Goal: Check status: Check status

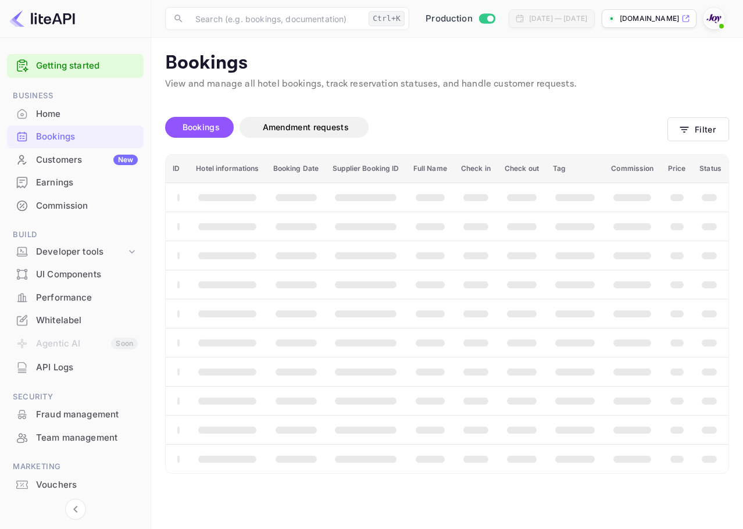
click at [726, 12] on div at bounding box center [716, 18] width 26 height 21
click at [719, 19] on img at bounding box center [714, 18] width 19 height 19
click at [640, 181] on div "Logout" at bounding box center [615, 189] width 49 height 17
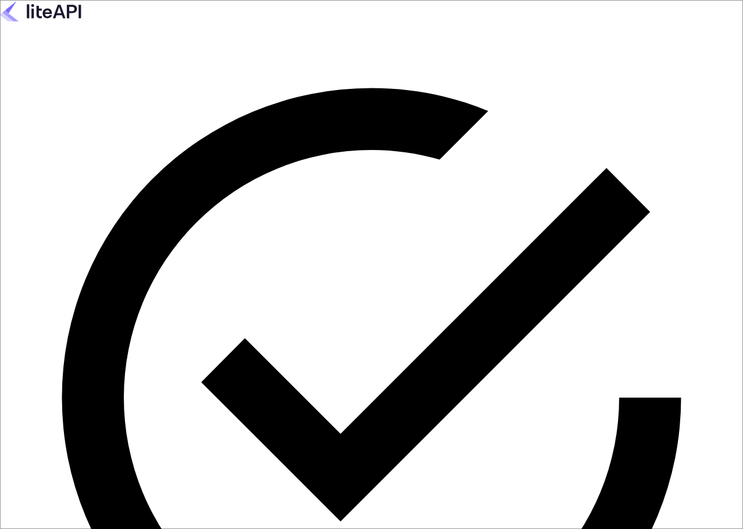
paste input "services@withjoy.com"
type input "services@withjoy.com"
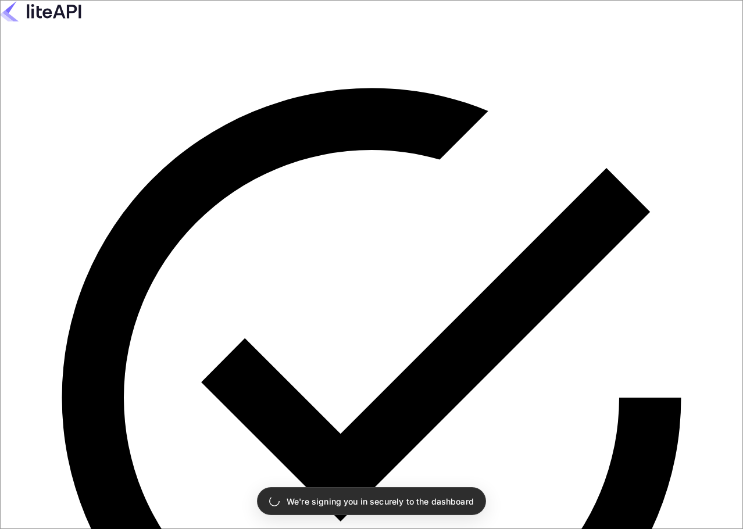
drag, startPoint x: 197, startPoint y: 408, endPoint x: 209, endPoint y: 370, distance: 40.3
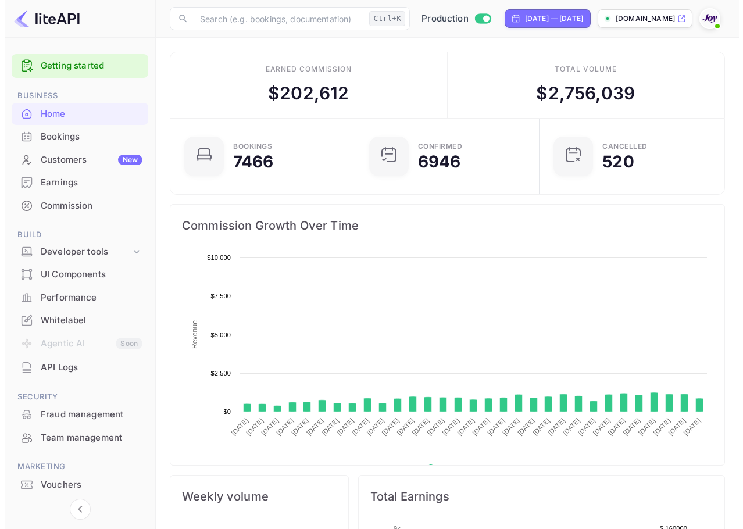
scroll to position [180, 169]
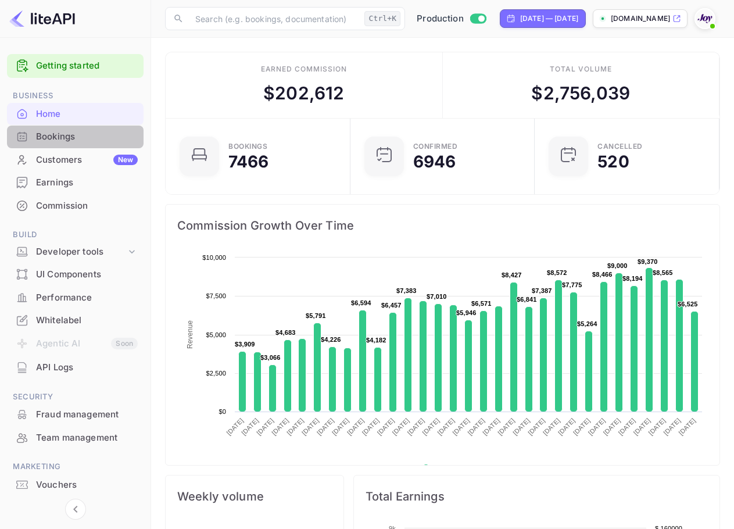
click at [94, 143] on div "Bookings" at bounding box center [87, 136] width 102 height 13
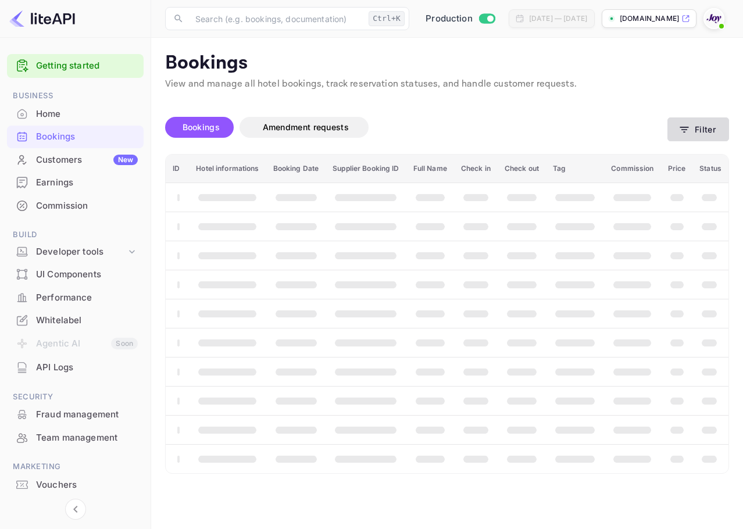
click at [684, 120] on button "Filter" at bounding box center [698, 129] width 62 height 24
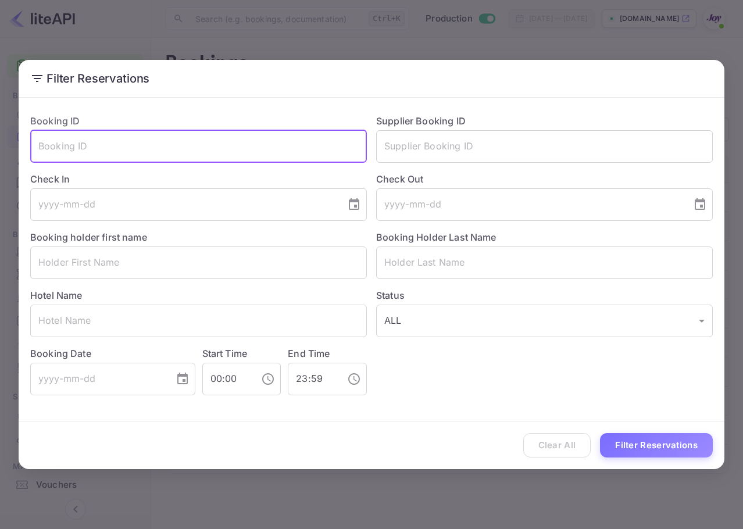
click at [266, 155] on input "text" at bounding box center [198, 146] width 337 height 33
paste input "Fildan"
type input "Fildan"
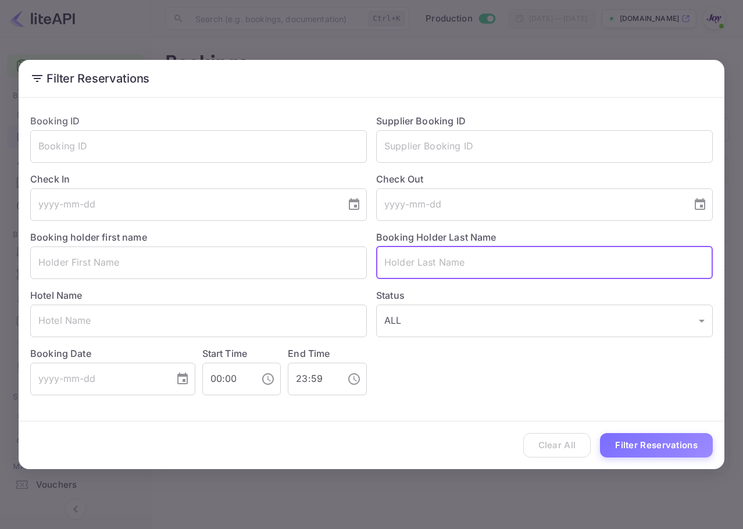
click at [512, 260] on input "text" at bounding box center [544, 262] width 337 height 33
paste input "Fildan"
type input "Fildan"
click at [680, 448] on button "Filter Reservations" at bounding box center [656, 445] width 113 height 25
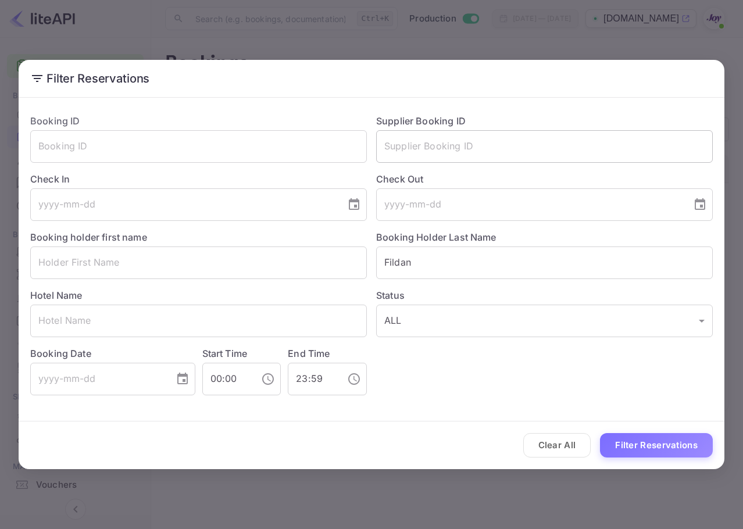
click at [479, 158] on input "text" at bounding box center [544, 146] width 337 height 33
paste input "8348130"
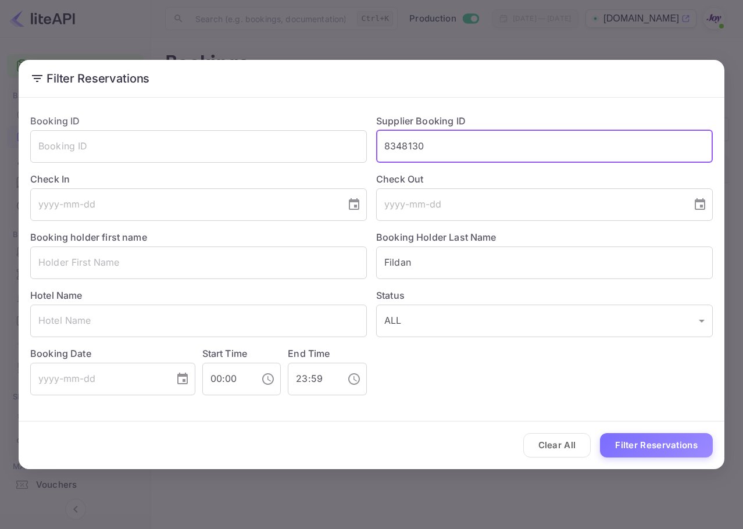
type input "8348130"
click at [665, 437] on button "Filter Reservations" at bounding box center [656, 445] width 113 height 25
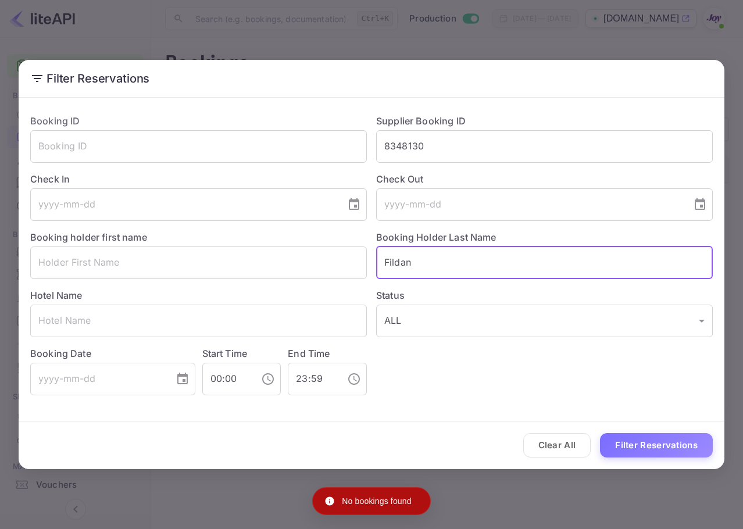
drag, startPoint x: 421, startPoint y: 264, endPoint x: 373, endPoint y: 263, distance: 47.7
click at [373, 263] on div "Booking Holder Last Name Fildan ​" at bounding box center [540, 250] width 346 height 58
click at [655, 453] on button "Filter Reservations" at bounding box center [656, 445] width 113 height 25
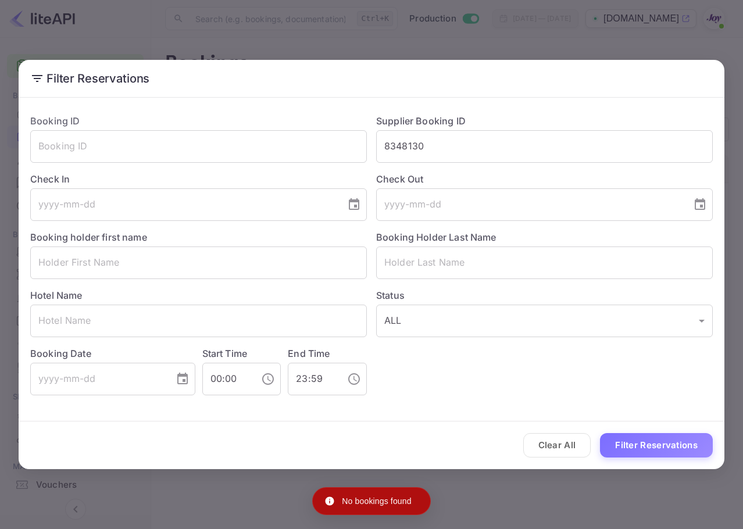
click at [456, 19] on div "Filter Reservations Booking ID ​ Supplier Booking ID 8348130 ​ Check In ​ Check…" at bounding box center [371, 264] width 743 height 529
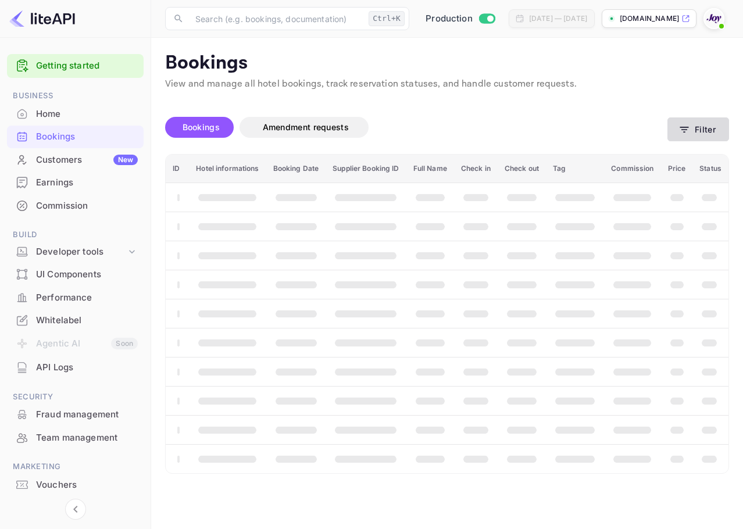
click at [688, 133] on icon "button" at bounding box center [684, 130] width 12 height 12
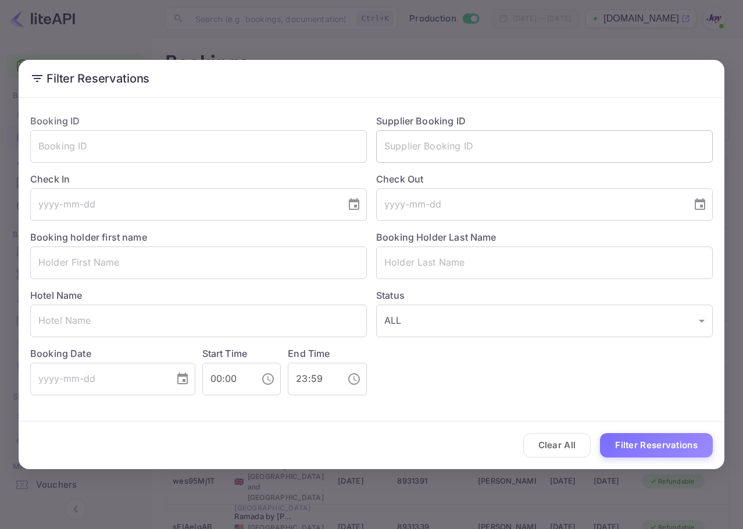
click at [445, 138] on input "text" at bounding box center [544, 146] width 337 height 33
paste input "8348130"
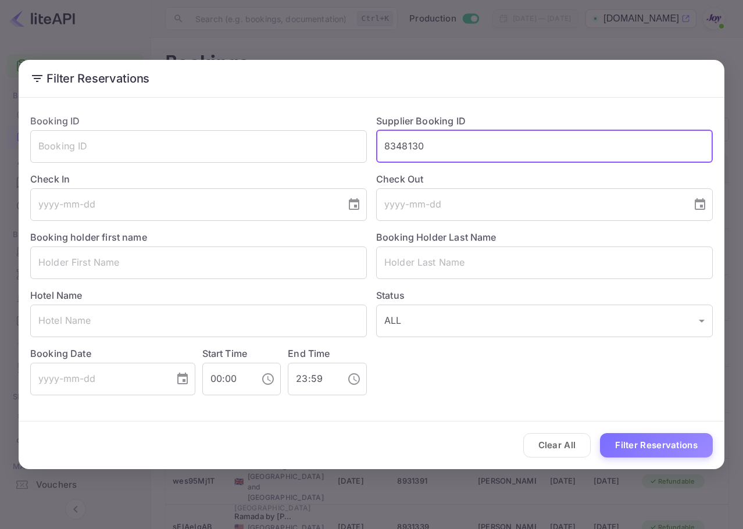
click at [385, 144] on input "8348130" at bounding box center [544, 146] width 337 height 33
drag, startPoint x: 385, startPoint y: 147, endPoint x: 391, endPoint y: 151, distance: 7.3
click at [387, 148] on input "8348130" at bounding box center [544, 146] width 337 height 33
type input "8348130"
click at [657, 460] on div "Clear All Filter Reservations" at bounding box center [372, 445] width 706 height 48
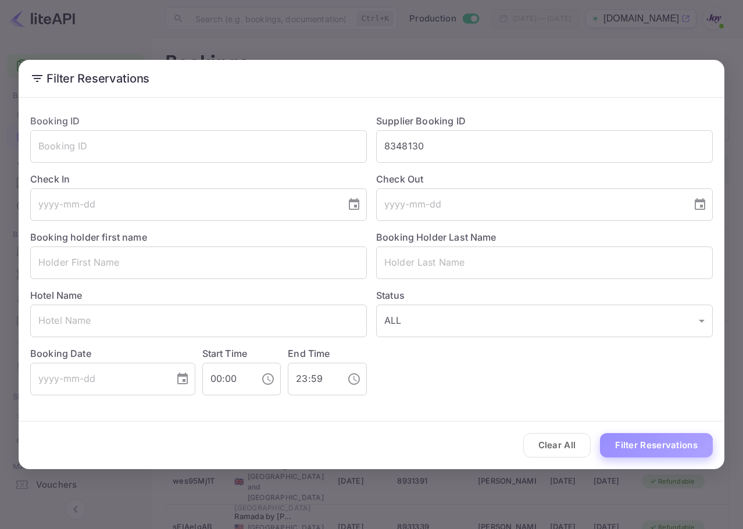
click at [657, 438] on button "Filter Reservations" at bounding box center [656, 445] width 113 height 25
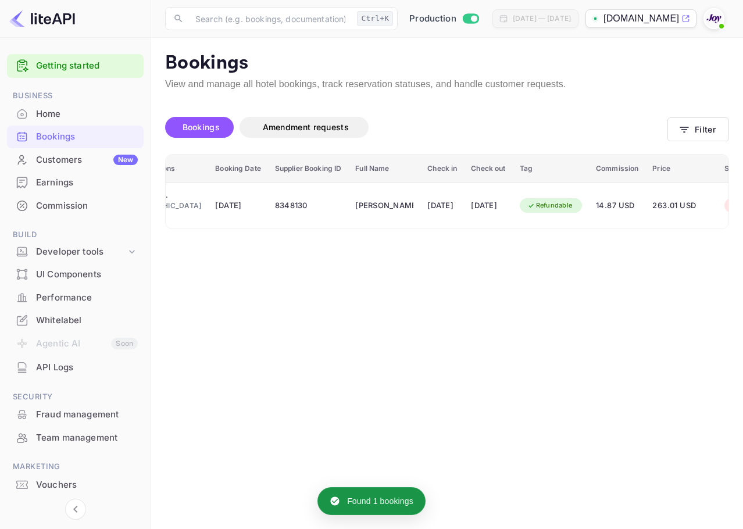
scroll to position [0, 167]
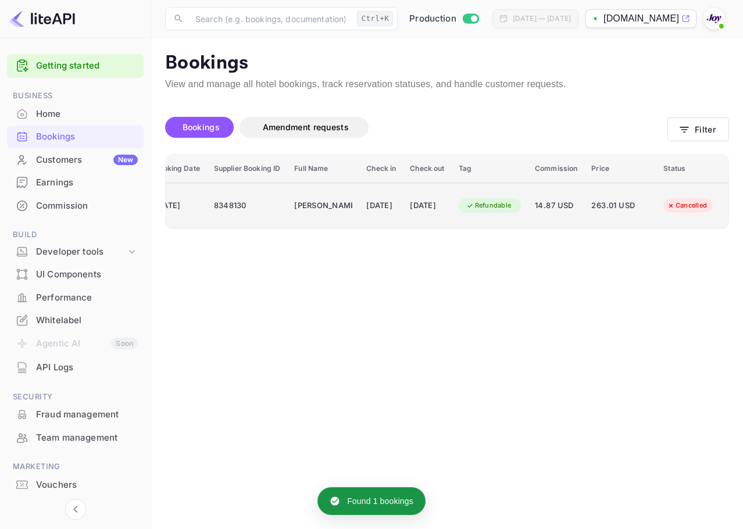
click at [677, 223] on td "Cancelled" at bounding box center [691, 205] width 71 height 45
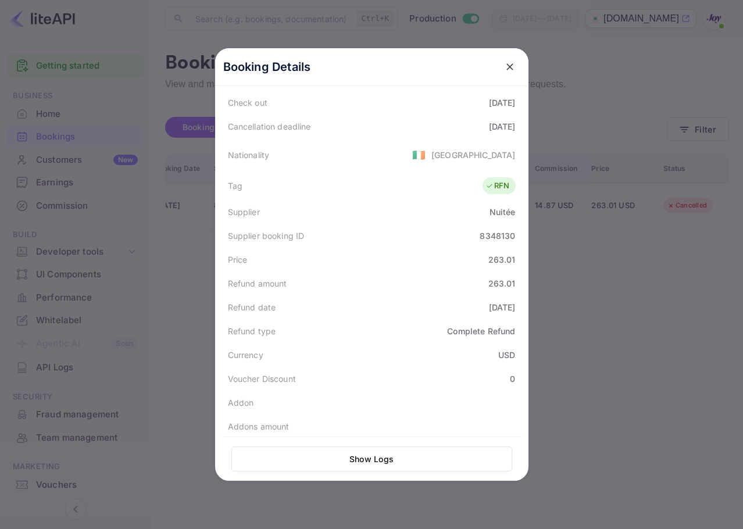
scroll to position [263, 0]
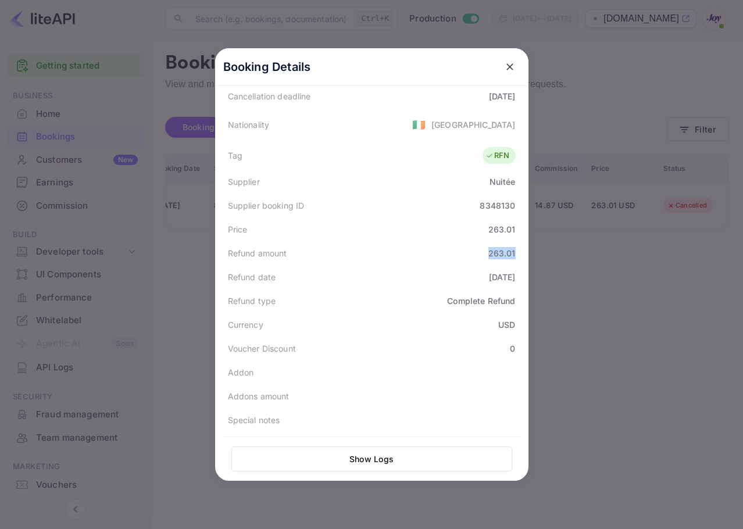
drag, startPoint x: 476, startPoint y: 258, endPoint x: 516, endPoint y: 259, distance: 40.1
click at [516, 259] on div "Refund amount 263.01" at bounding box center [371, 253] width 299 height 24
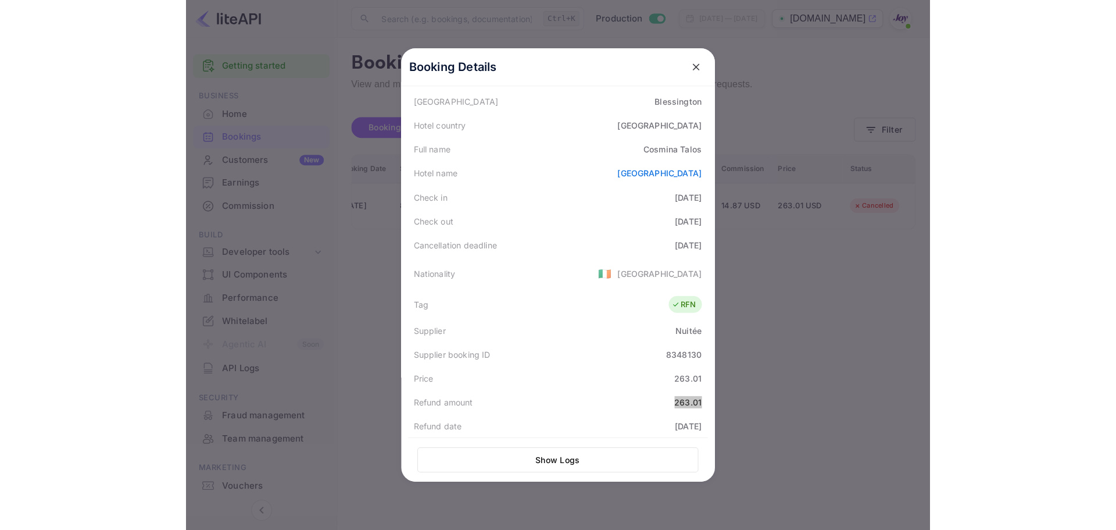
scroll to position [30, 0]
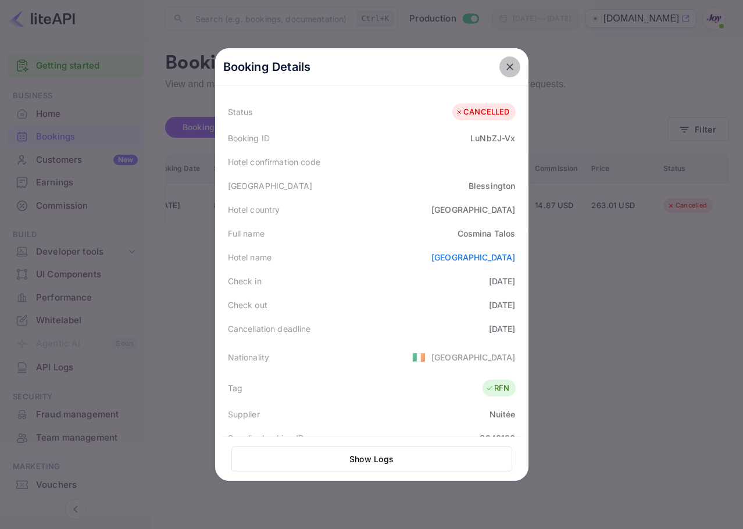
click at [505, 70] on icon "close" at bounding box center [510, 67] width 12 height 12
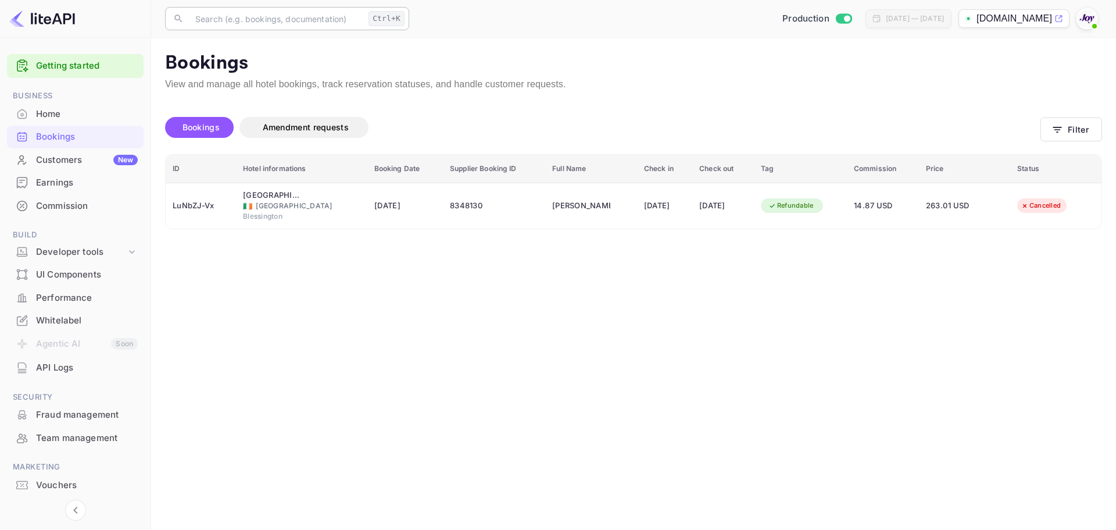
scroll to position [0, 0]
